Goal: Check status: Check status

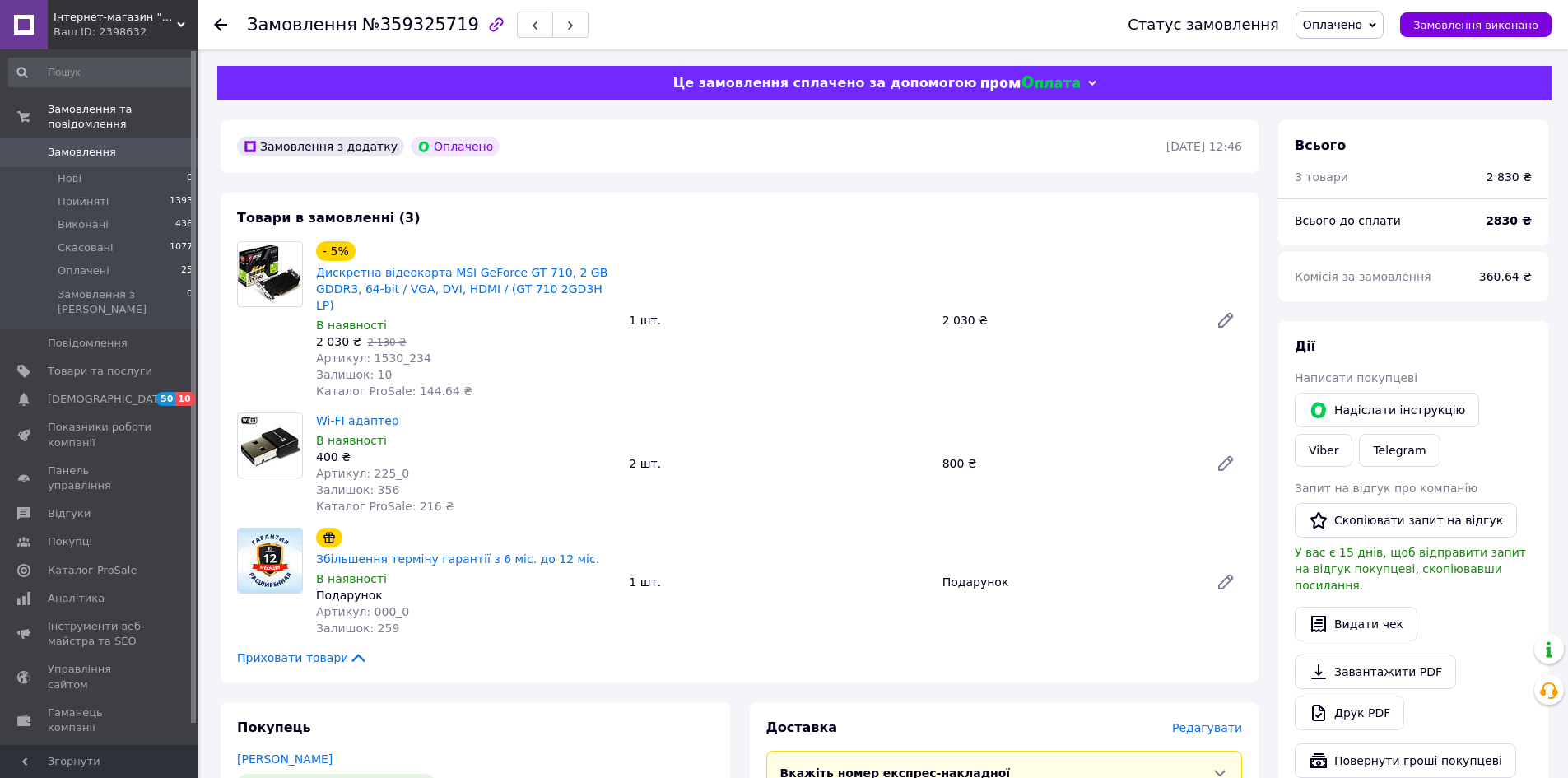
click at [396, 22] on span "№359325719" at bounding box center [420, 24] width 117 height 20
click at [399, 25] on span "№359325719" at bounding box center [420, 24] width 117 height 20
copy span "359325719"
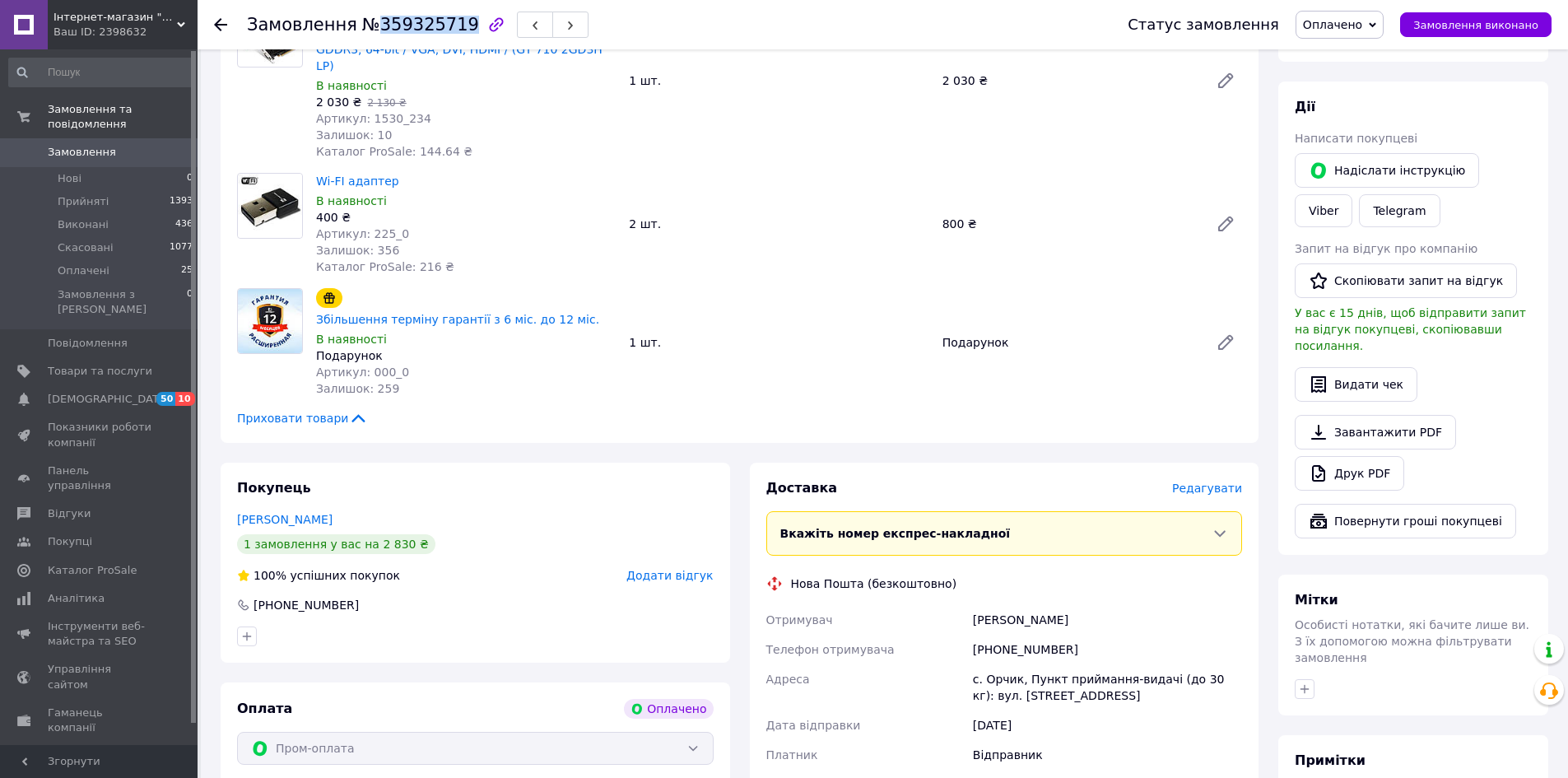
scroll to position [247, 0]
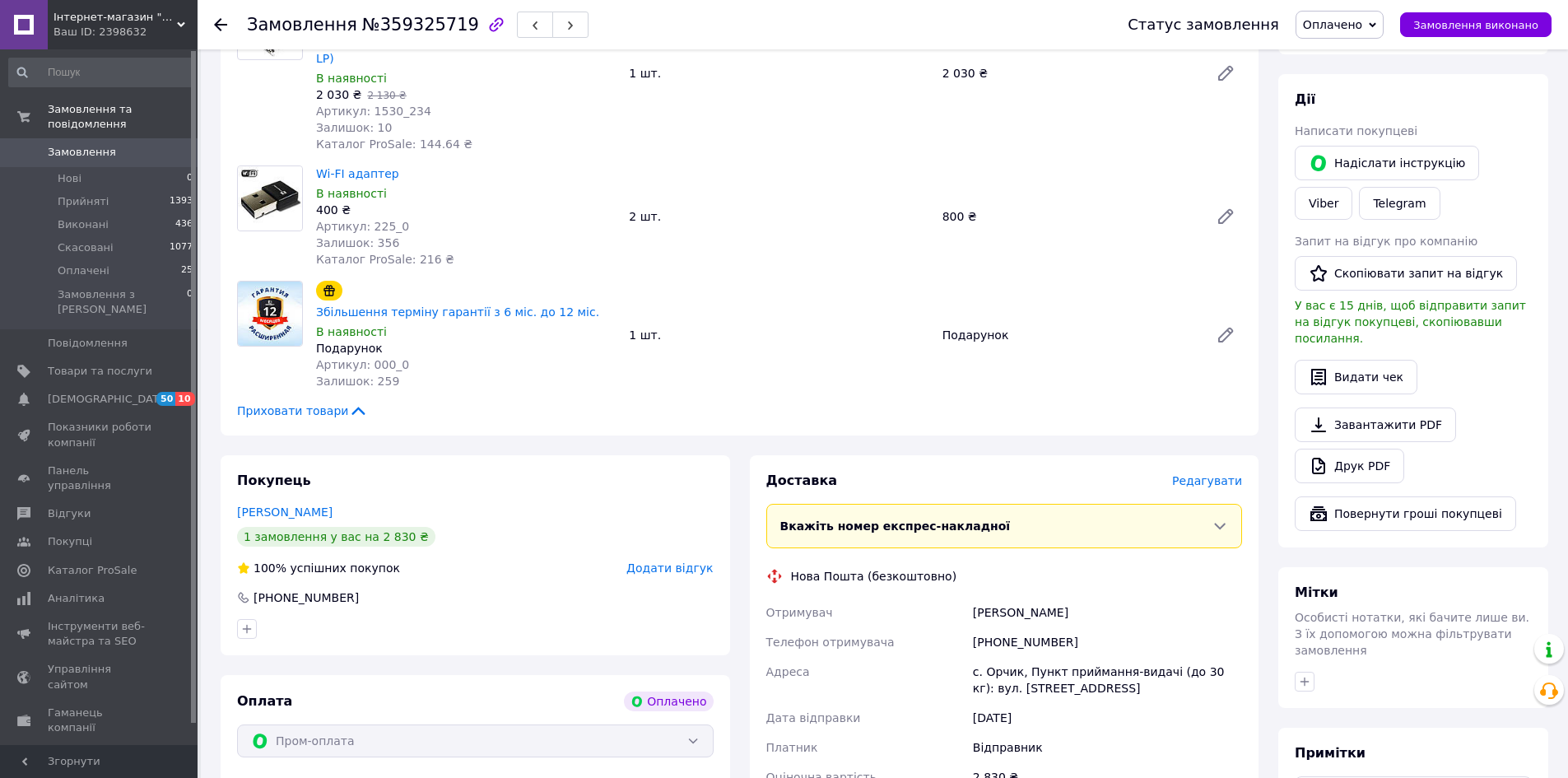
click at [1226, 518] on icon at bounding box center [1219, 525] width 16 height 16
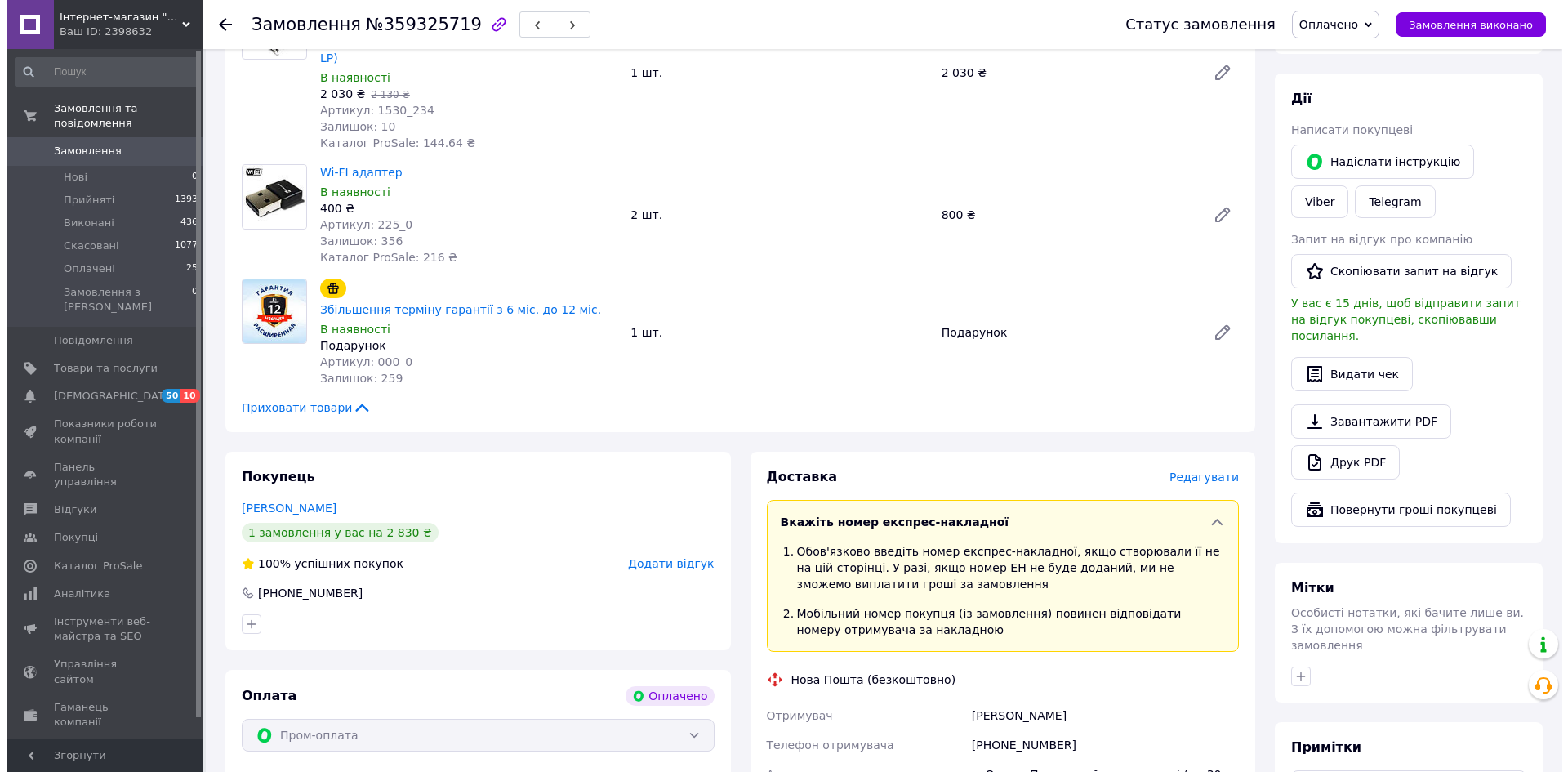
scroll to position [327, 0]
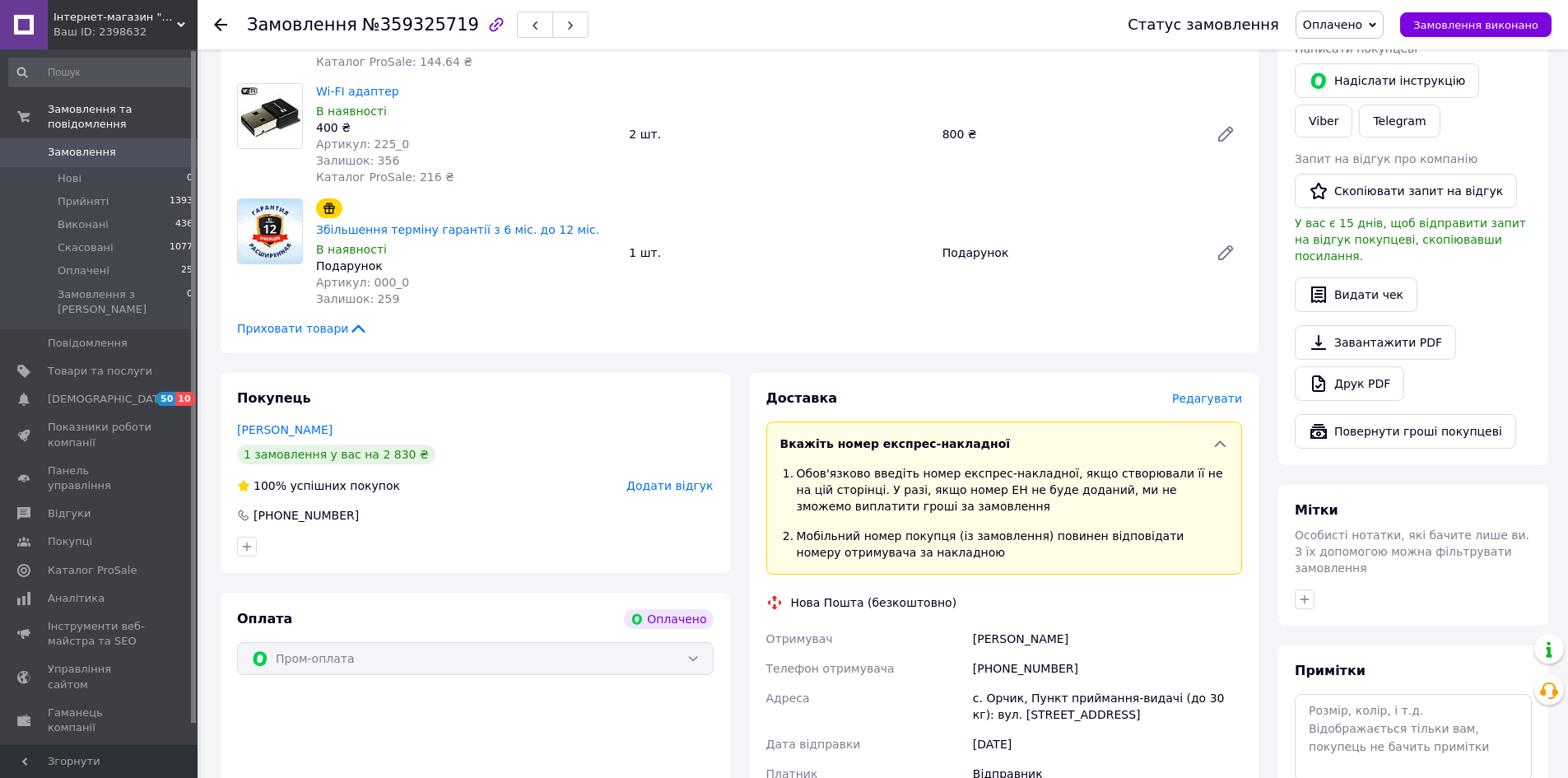
click at [1215, 392] on span "Редагувати" at bounding box center [1207, 398] width 70 height 13
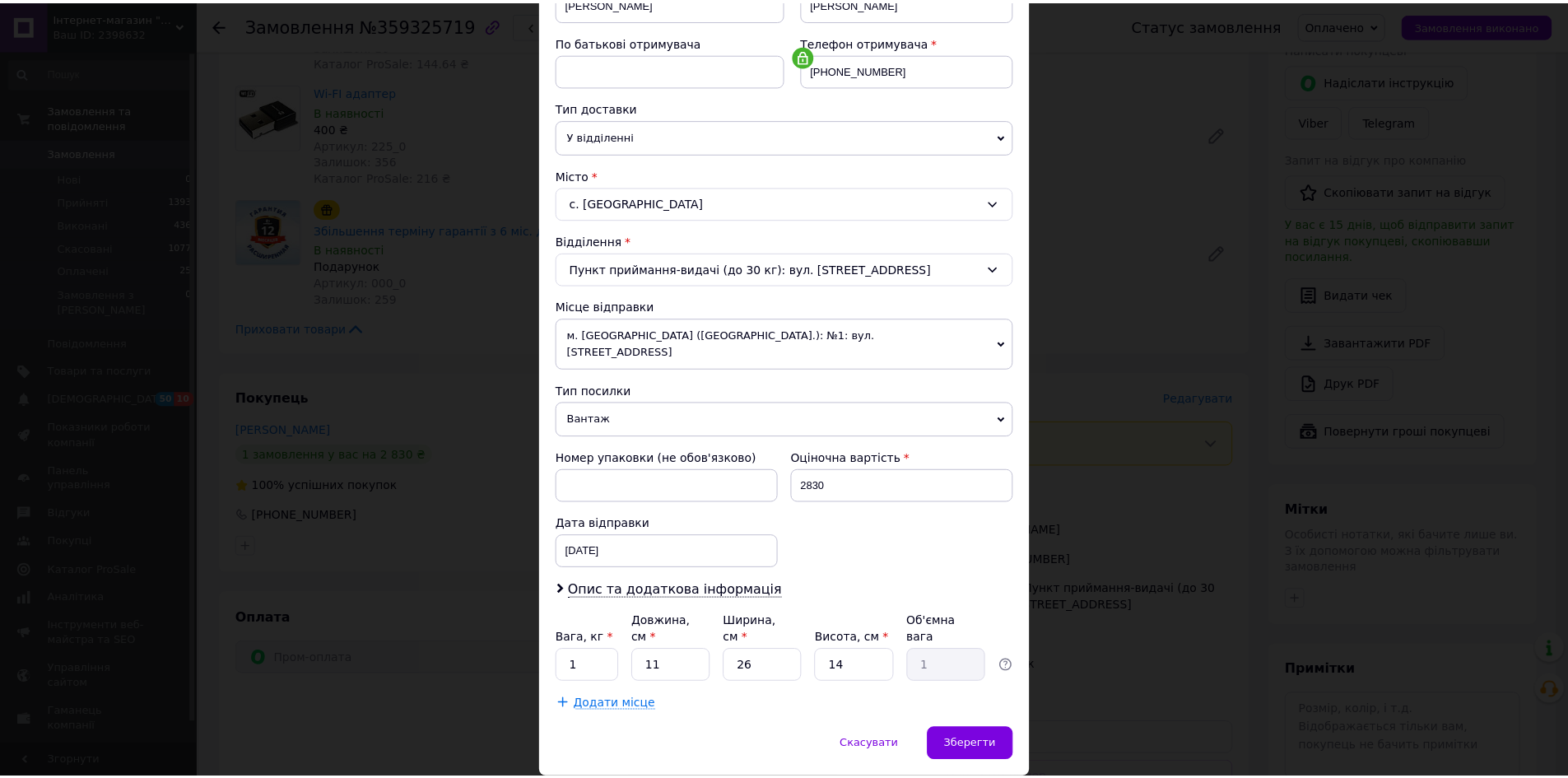
scroll to position [316, 0]
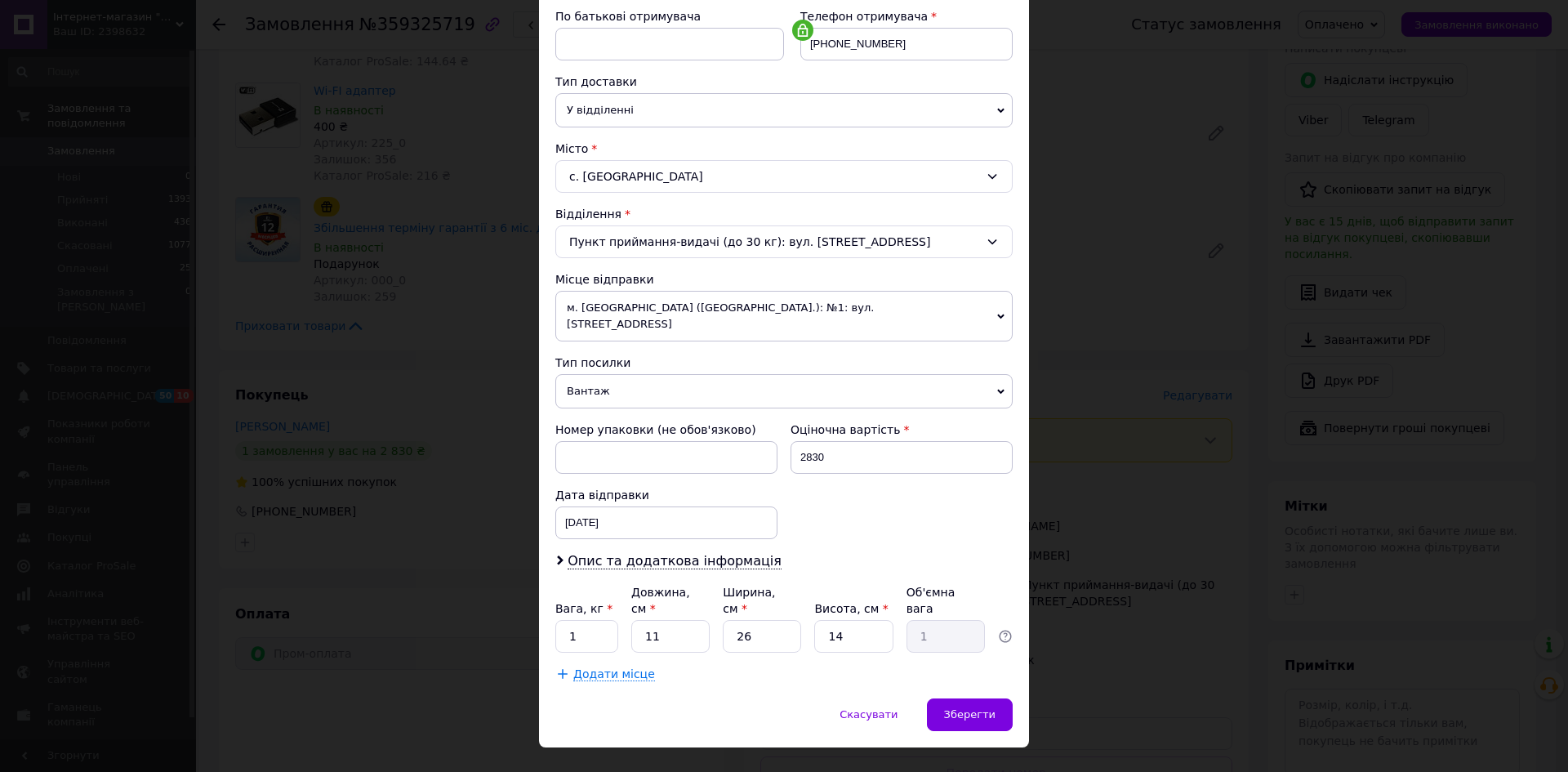
click at [486, 466] on div "× Редагування доставки Спосіб доставки Нова Пошта (безкоштовно) Платник Відправ…" at bounding box center [784, 386] width 1568 height 772
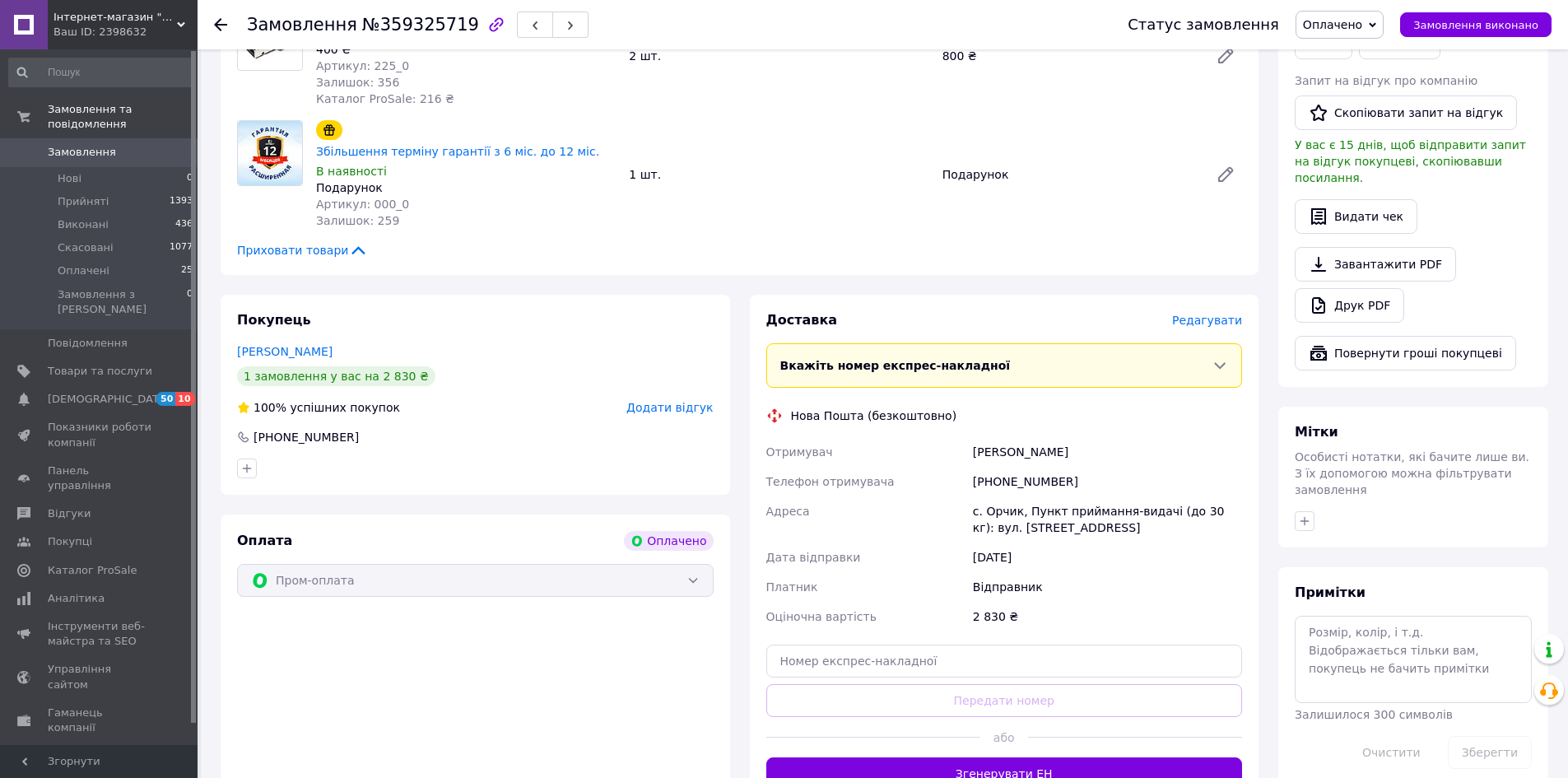
scroll to position [494, 0]
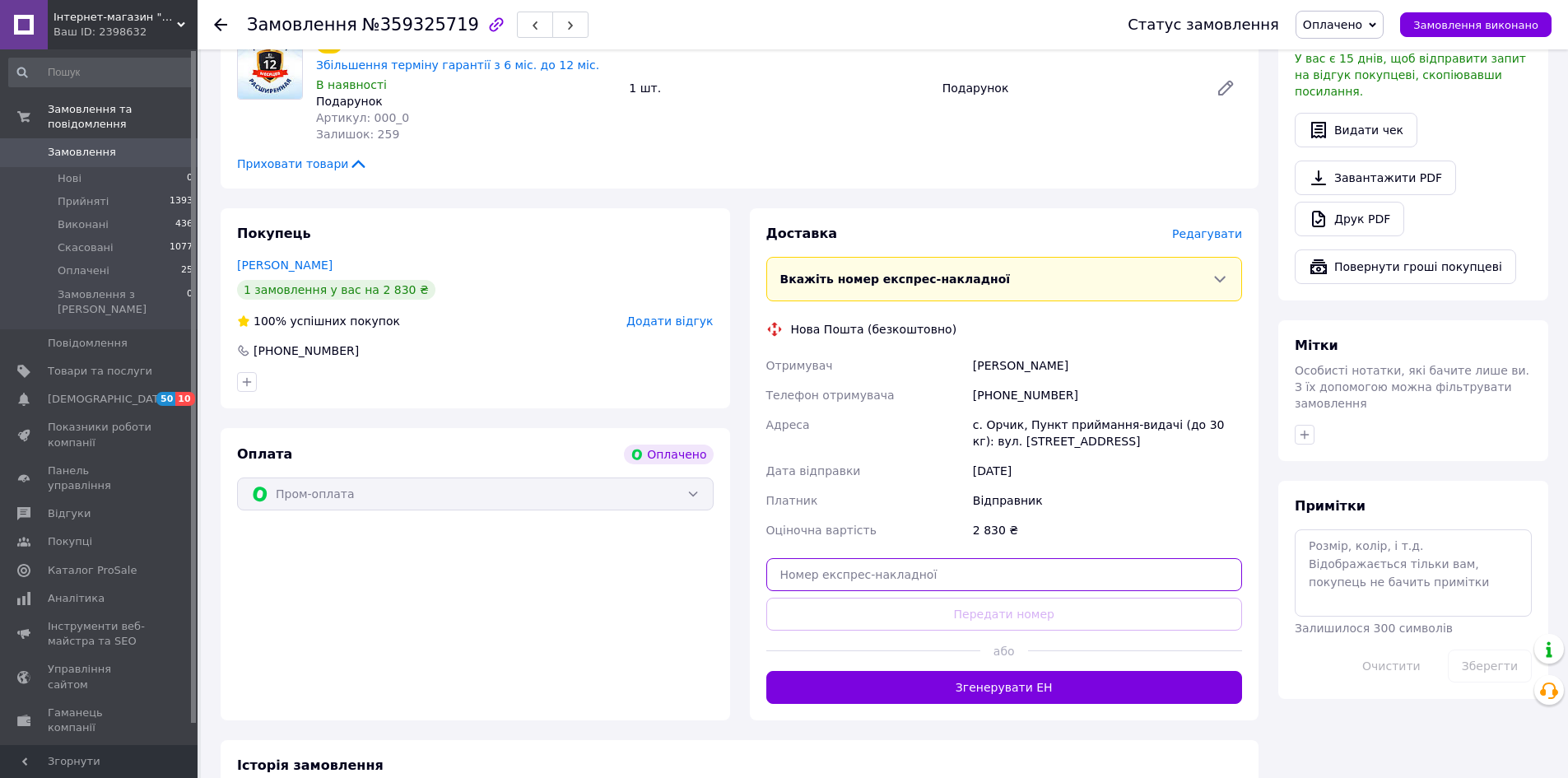
click at [861, 559] on input "text" at bounding box center [1004, 575] width 477 height 33
paste input "20451236866971"
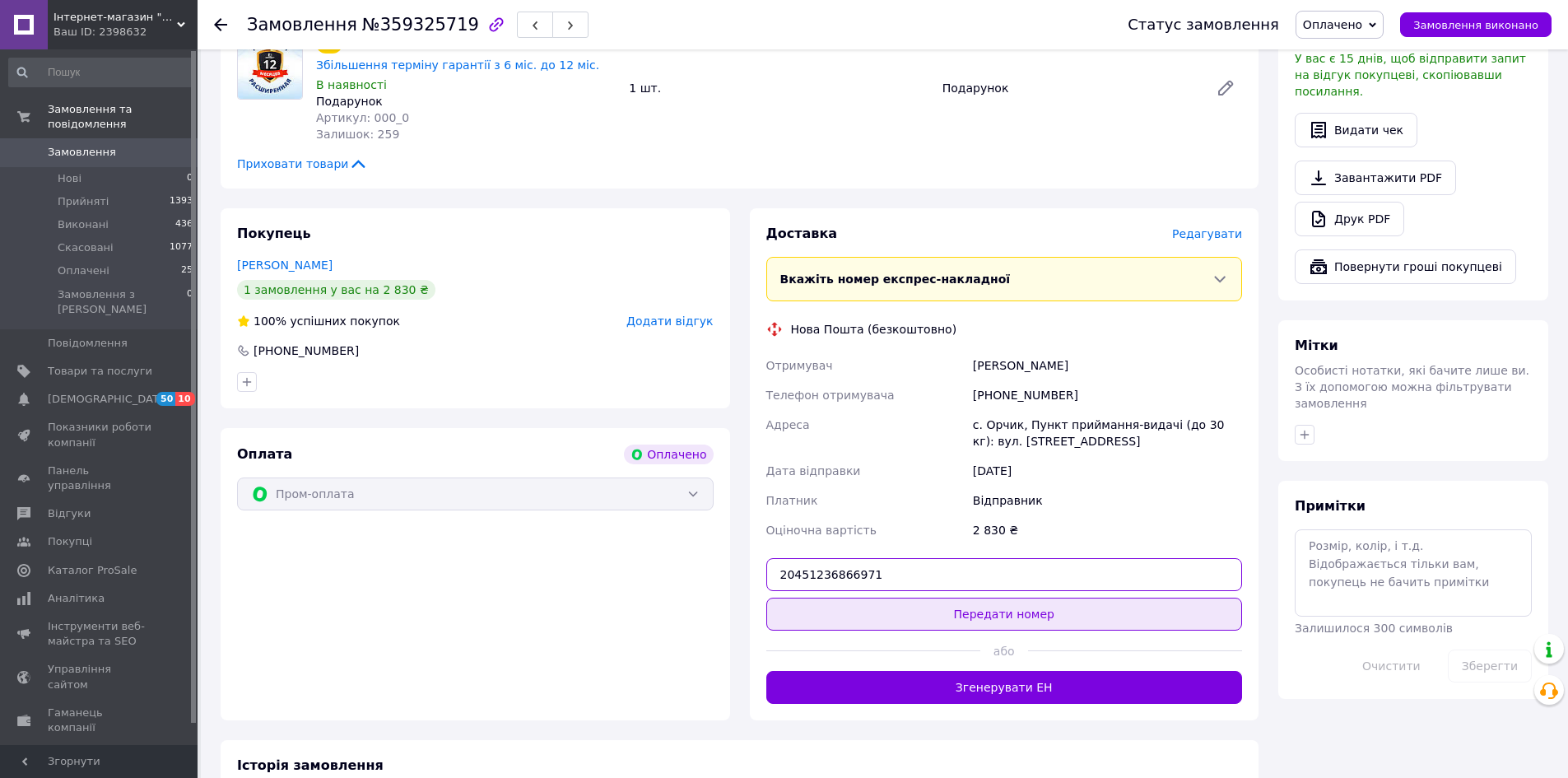
type input "20451236866971"
click at [1004, 598] on button "Передати номер" at bounding box center [1004, 614] width 477 height 33
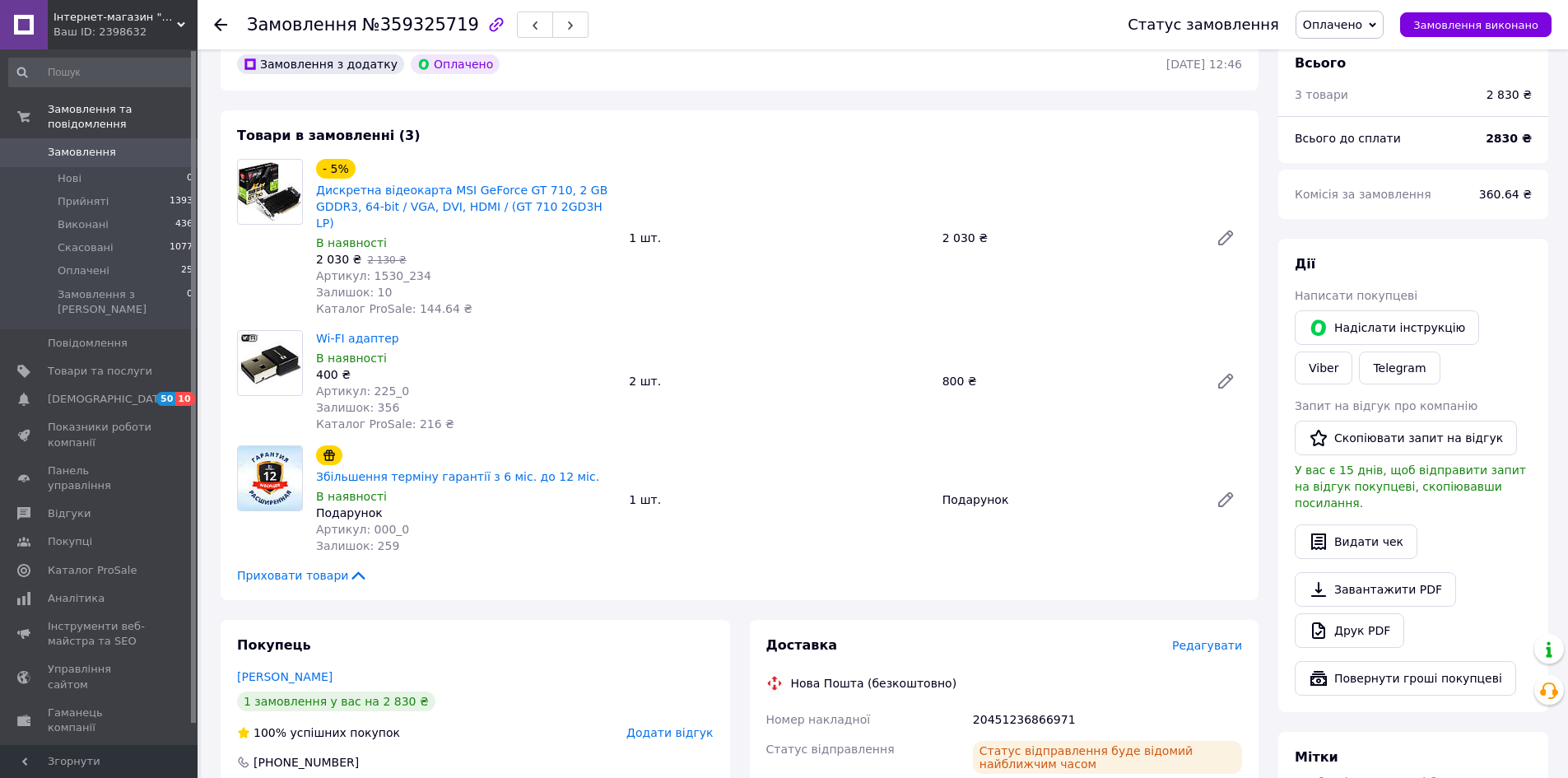
scroll to position [247, 0]
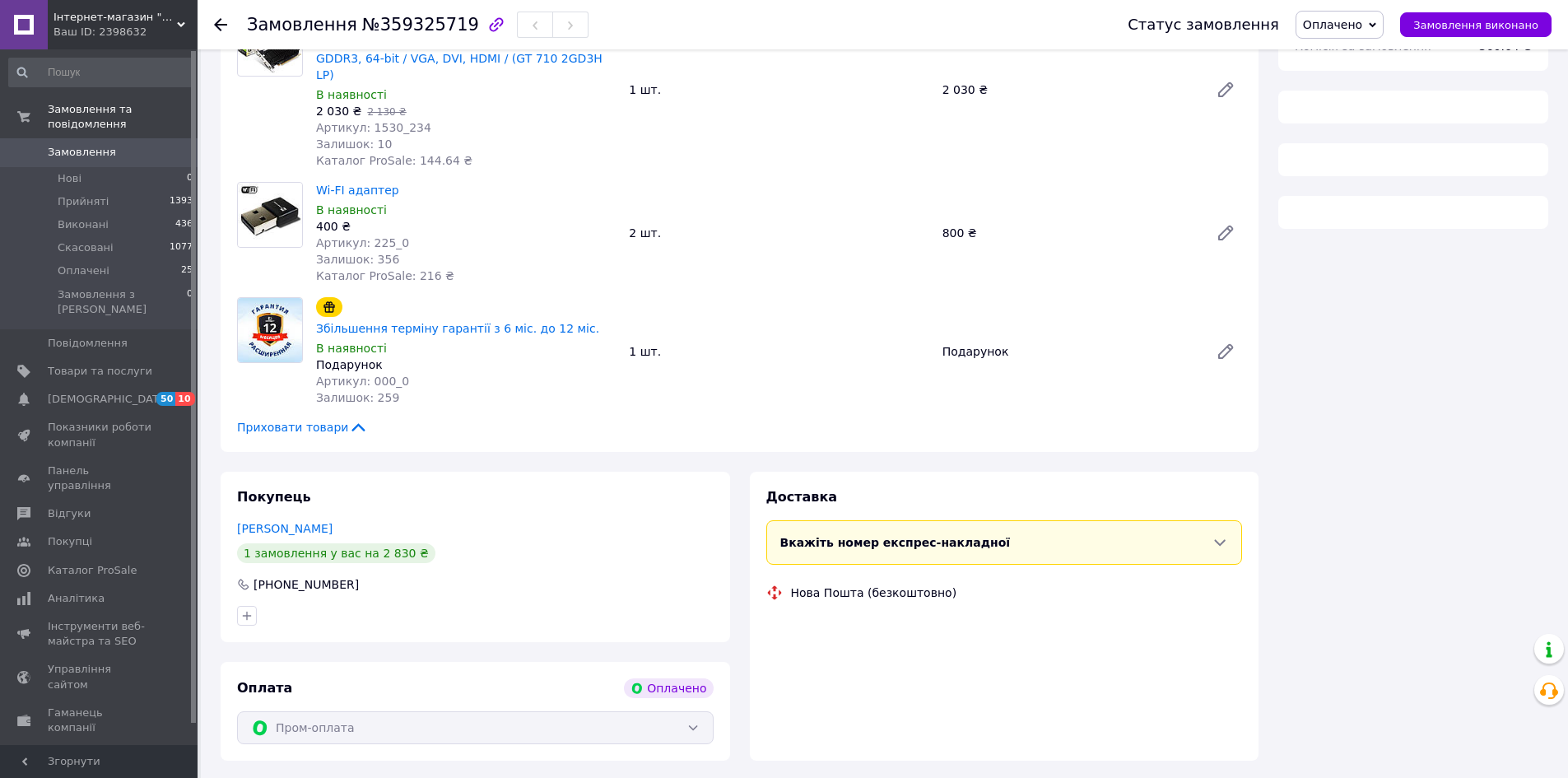
scroll to position [249, 0]
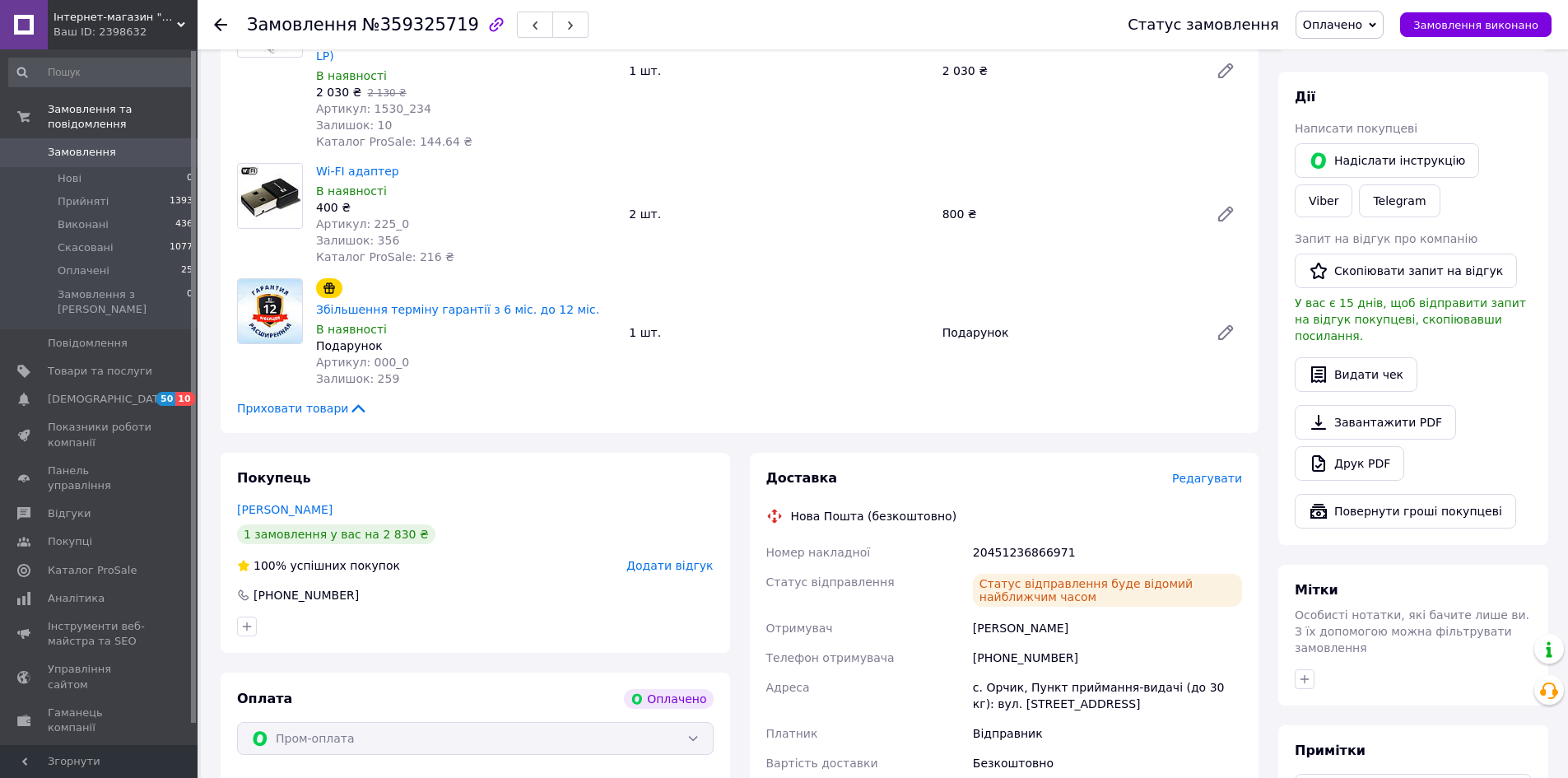
click at [1034, 537] on div "20451236866971" at bounding box center [1107, 552] width 275 height 30
copy div "20451236866971"
